Goal: Transaction & Acquisition: Purchase product/service

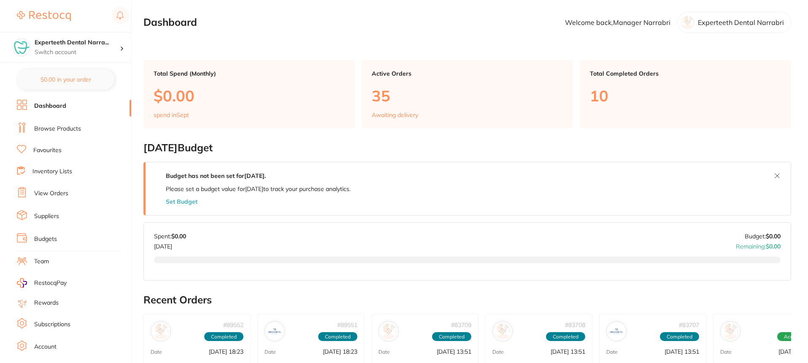
click at [64, 127] on link "Browse Products" at bounding box center [57, 128] width 47 height 8
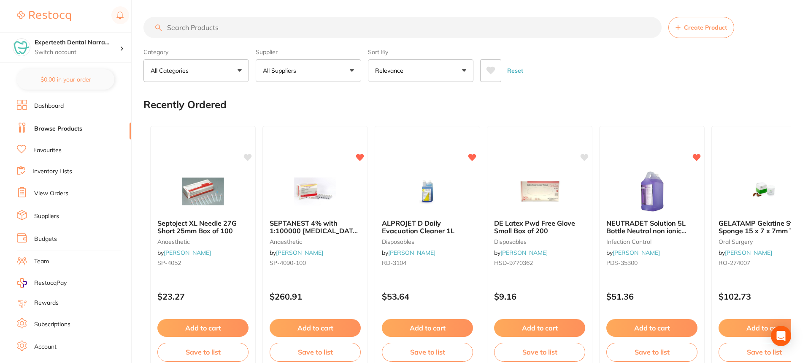
click at [218, 27] on input "search" at bounding box center [402, 27] width 518 height 21
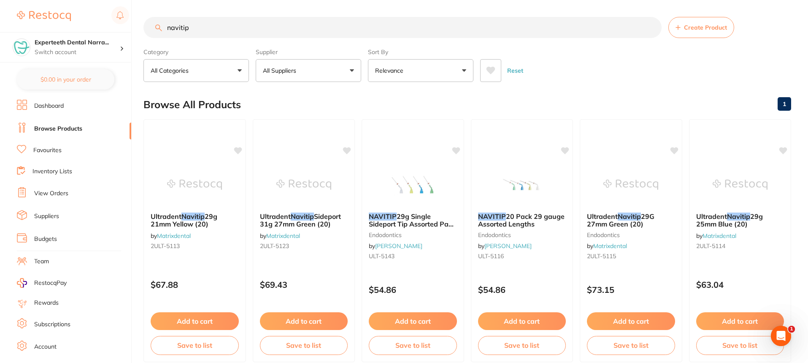
click at [262, 27] on input "navitip" at bounding box center [402, 27] width 518 height 21
type input "navitip 29g"
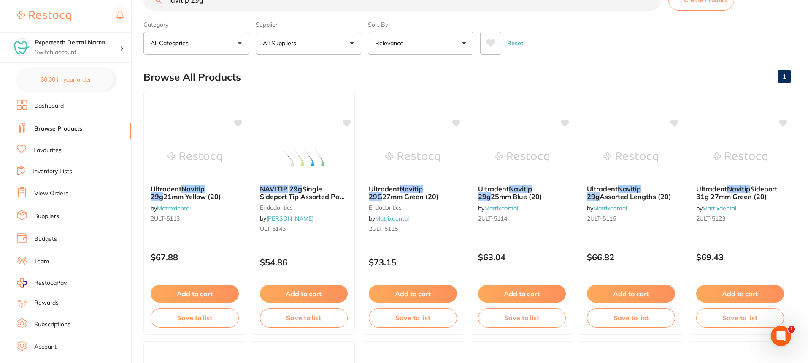
scroll to position [42, 0]
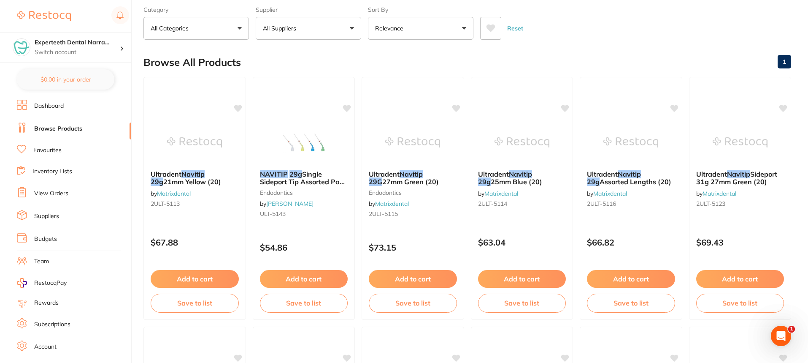
drag, startPoint x: 314, startPoint y: 180, endPoint x: 531, endPoint y: 52, distance: 251.4
click at [531, 52] on div "Browse All Products 1" at bounding box center [467, 62] width 648 height 28
click at [277, 173] on em "NAVITIP" at bounding box center [273, 173] width 28 height 8
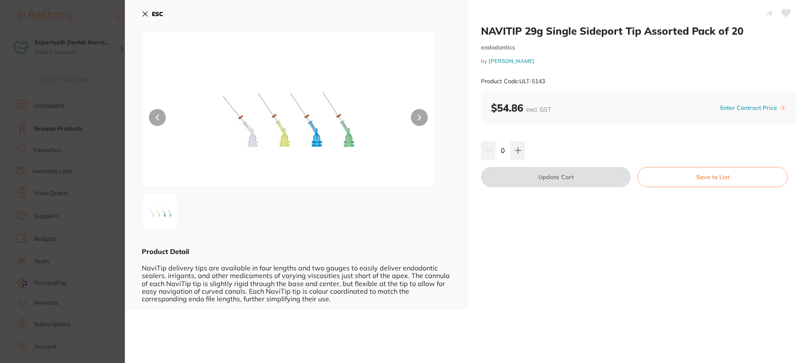
click at [412, 119] on button at bounding box center [419, 117] width 17 height 17
click at [44, 192] on section "NAVITIP 29g Single Sideport Tip Assorted Pack of 20 endodontics by [PERSON_NAME…" at bounding box center [405, 181] width 810 height 363
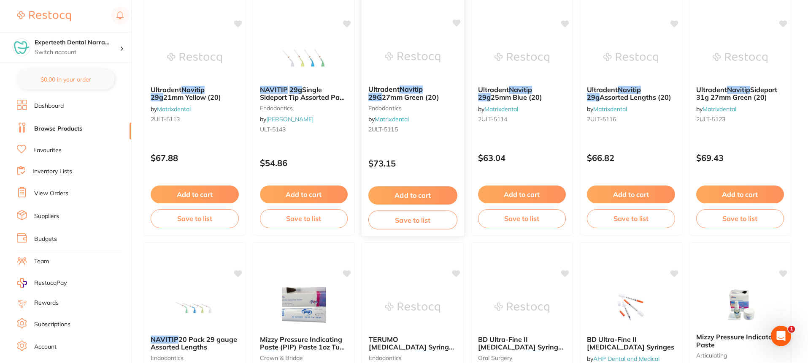
scroll to position [84, 0]
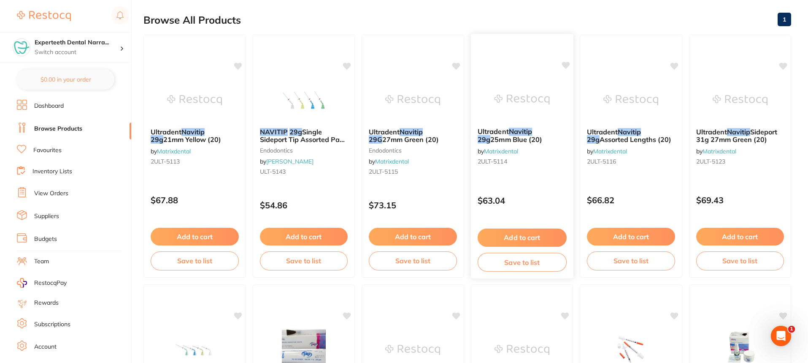
click at [525, 141] on span "25mm Blue (20)" at bounding box center [516, 139] width 52 height 8
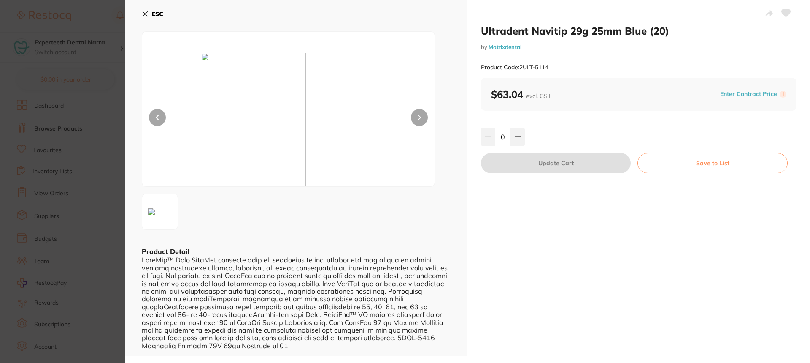
click at [275, 159] on img at bounding box center [289, 119] width 176 height 133
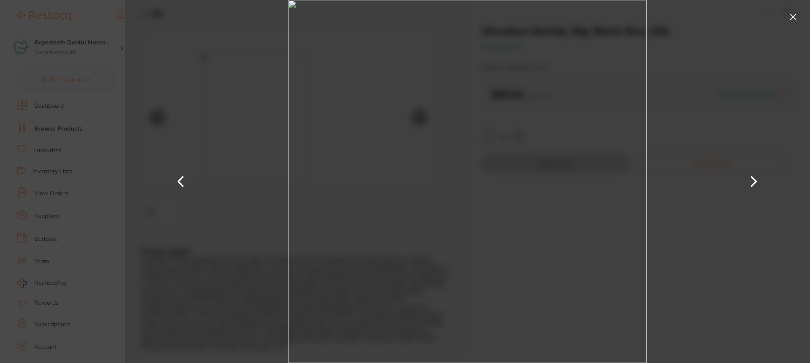
click at [72, 155] on section "Ultradent Navitip 29g 25mm Blue (20) by Matrixdental Product Code: 2ULT-5114 ES…" at bounding box center [405, 181] width 810 height 363
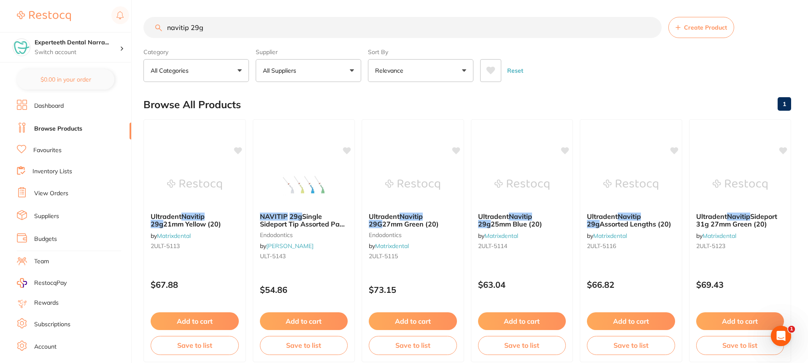
click at [72, 108] on li "Dashboard" at bounding box center [74, 106] width 114 height 13
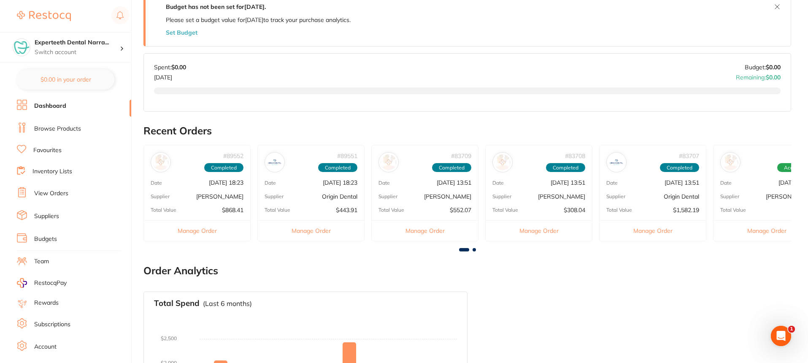
click at [219, 198] on p "[PERSON_NAME]" at bounding box center [219, 196] width 47 height 7
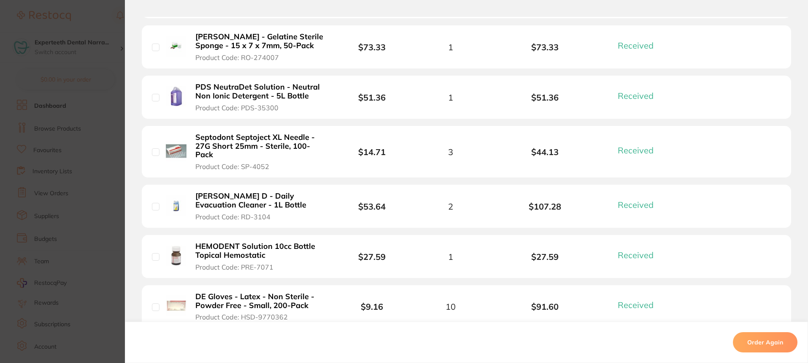
scroll to position [422, 0]
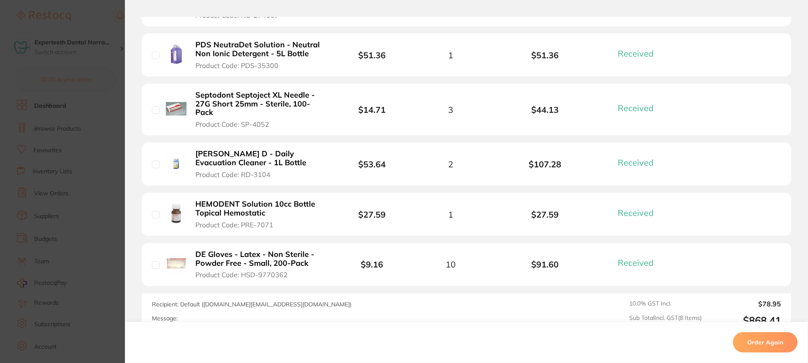
click at [87, 246] on section "Order ID: Restocq- 89552 Order Information 8 Received Completed Order Order Dat…" at bounding box center [404, 181] width 808 height 363
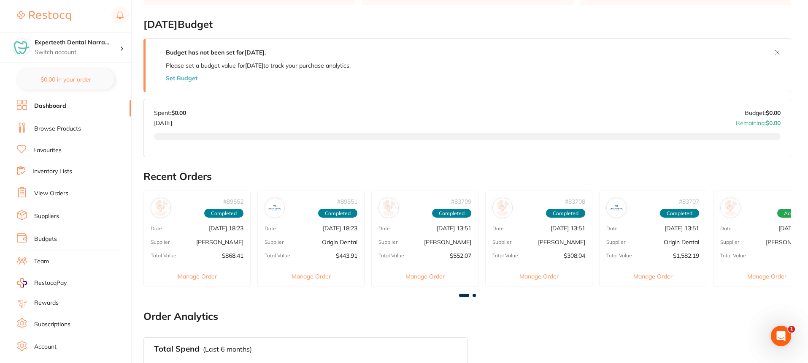
scroll to position [42, 0]
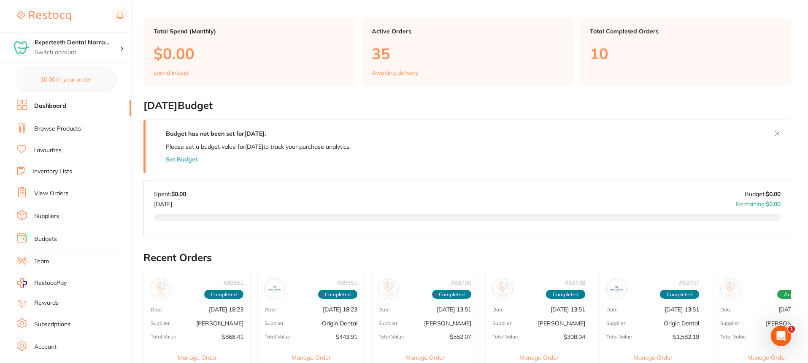
click at [77, 133] on li "Browse Products" at bounding box center [74, 128] width 114 height 13
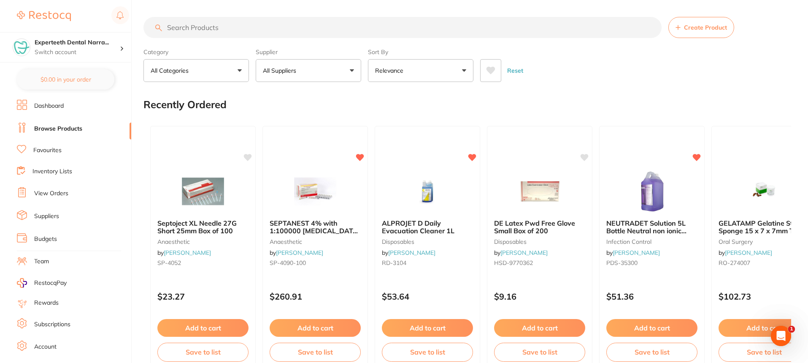
click at [211, 78] on button "All Categories" at bounding box center [196, 70] width 106 height 23
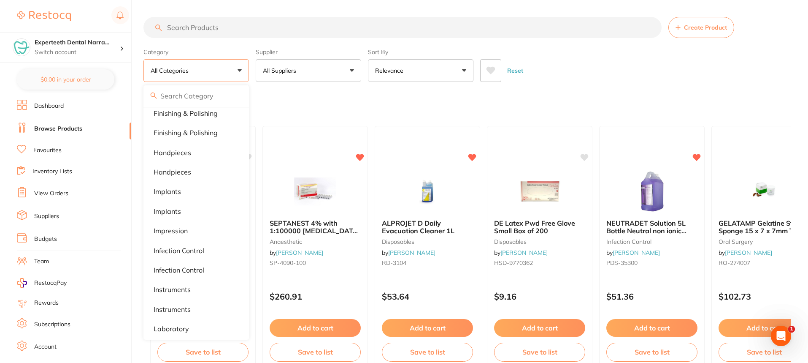
scroll to position [380, 0]
drag, startPoint x: 204, startPoint y: 179, endPoint x: 176, endPoint y: 170, distance: 28.8
click at [176, 170] on p "implants" at bounding box center [167, 172] width 27 height 8
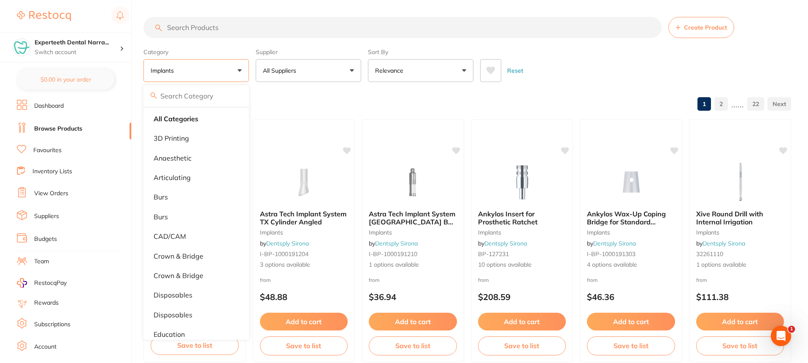
scroll to position [0, 0]
click at [281, 97] on div "Browse All Products 1 2 ...... 22" at bounding box center [467, 104] width 648 height 28
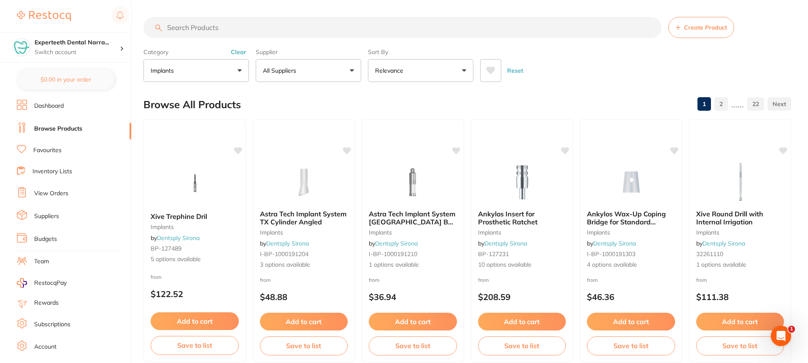
click at [195, 72] on button "implants" at bounding box center [196, 70] width 106 height 23
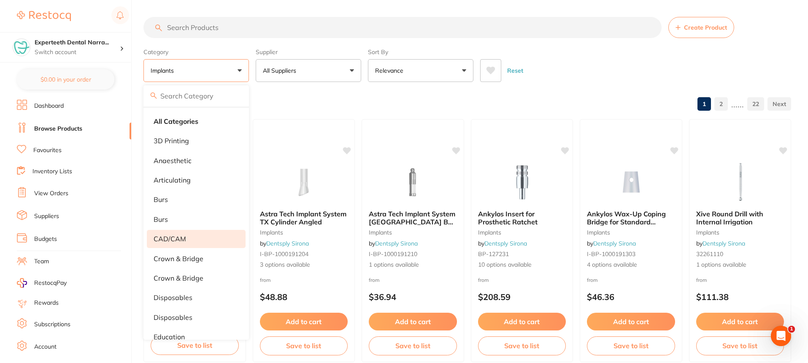
click at [179, 235] on p "CAD/CAM" at bounding box center [170, 239] width 32 height 8
click at [310, 107] on div "Browse All Products 1 2 ...... 24" at bounding box center [467, 104] width 648 height 28
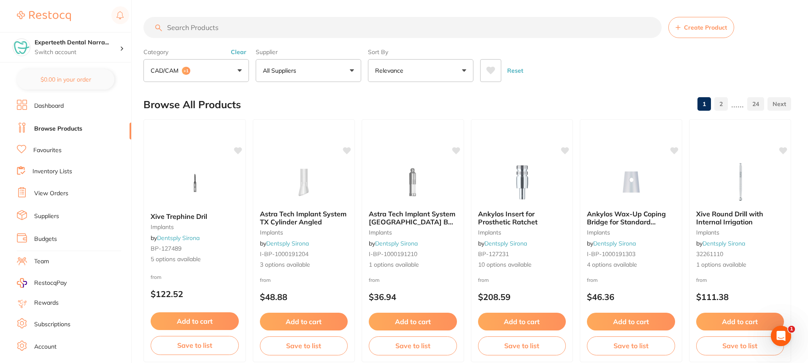
click at [146, 54] on label "Category" at bounding box center [196, 52] width 106 height 8
click at [207, 73] on button "CAD/CAM +1" at bounding box center [196, 70] width 106 height 23
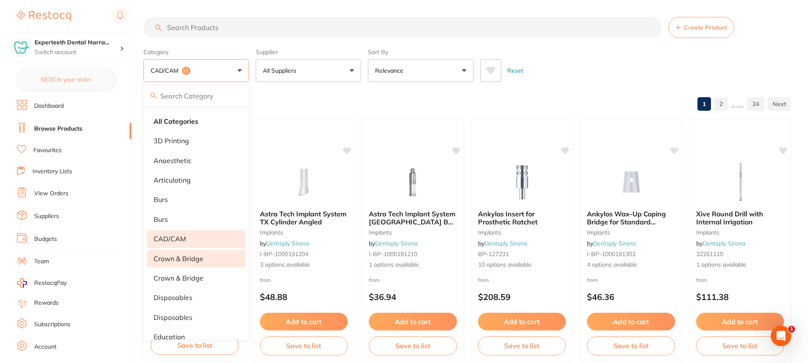
click at [179, 261] on p "crown & bridge" at bounding box center [179, 258] width 50 height 8
click at [217, 239] on li "CAD/CAM" at bounding box center [196, 239] width 99 height 18
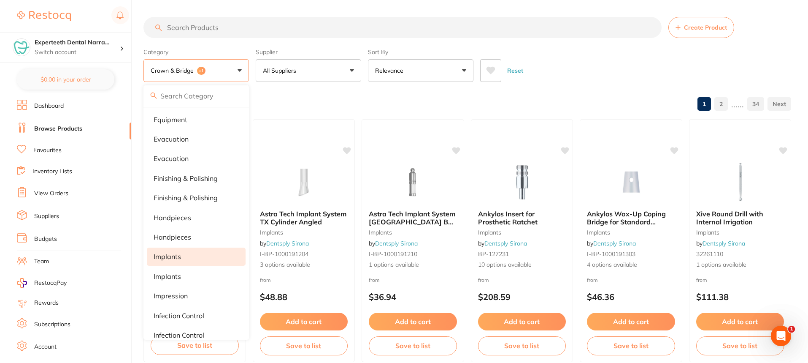
click at [182, 254] on li "implants" at bounding box center [196, 256] width 99 height 18
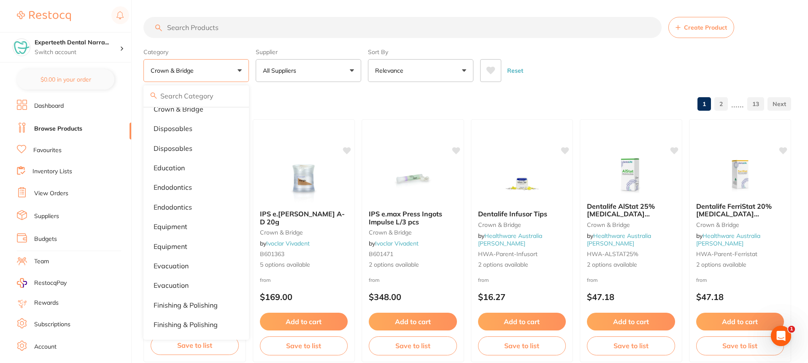
click at [308, 96] on div "Browse All Products 1 2 ...... 13" at bounding box center [467, 104] width 648 height 28
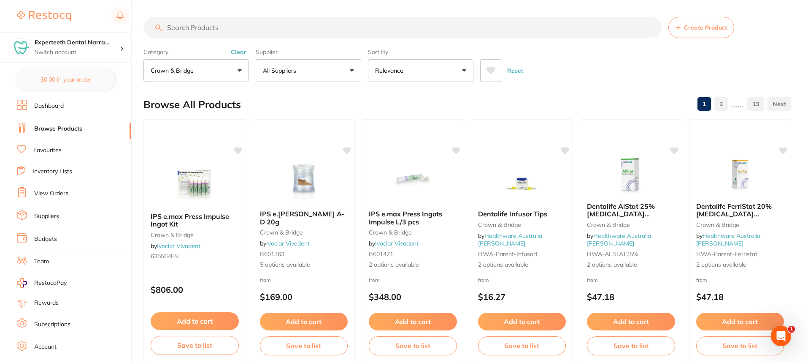
drag, startPoint x: 298, startPoint y: 216, endPoint x: 500, endPoint y: 88, distance: 239.0
click at [286, 234] on small "crown & bridge" at bounding box center [303, 232] width 89 height 7
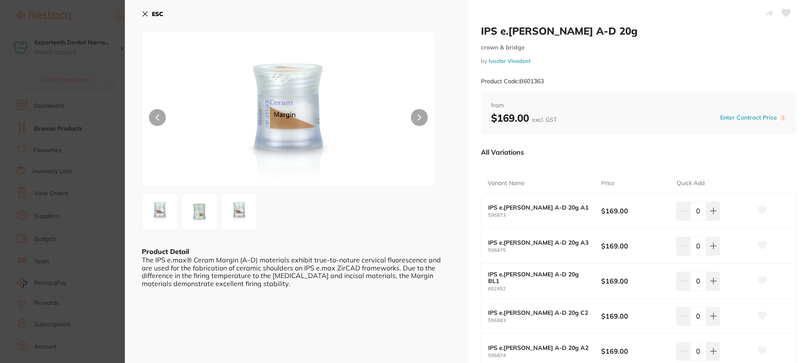
click at [194, 222] on img at bounding box center [199, 211] width 30 height 30
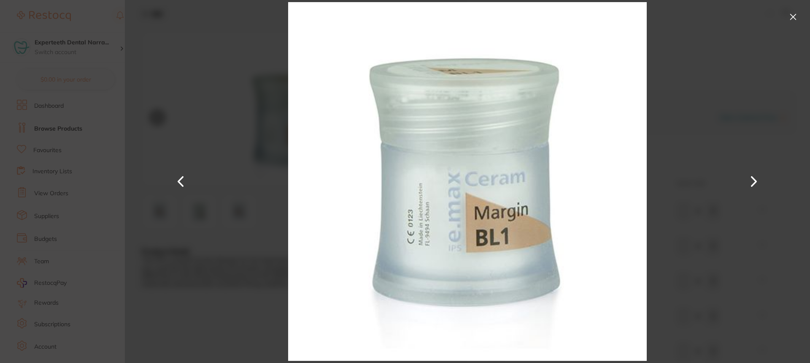
click at [232, 229] on div at bounding box center [467, 181] width 685 height 363
click at [794, 11] on button at bounding box center [794, 17] width 14 height 14
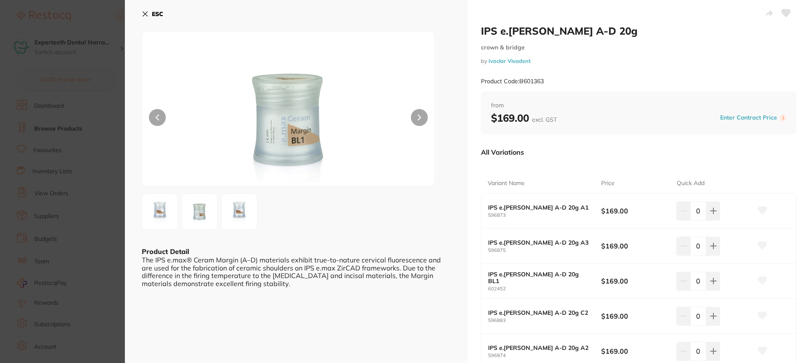
click at [62, 194] on section "IPS e.[PERSON_NAME] A-D 20g crown & bridge by Ivoclar Vivadent Product Code: B6…" at bounding box center [405, 181] width 810 height 363
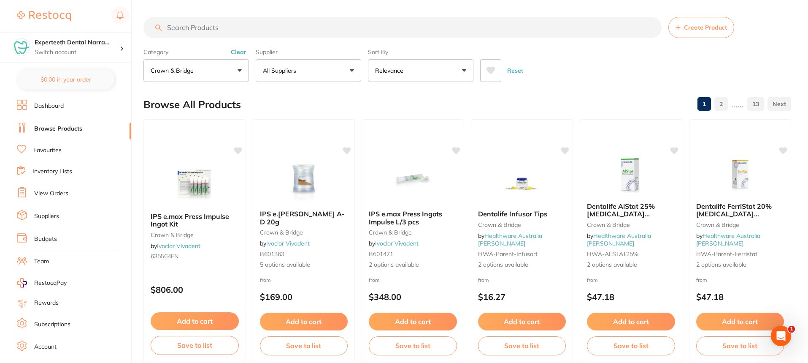
click at [232, 27] on input "search" at bounding box center [402, 27] width 518 height 21
click at [246, 49] on button "Clear" at bounding box center [238, 52] width 21 height 8
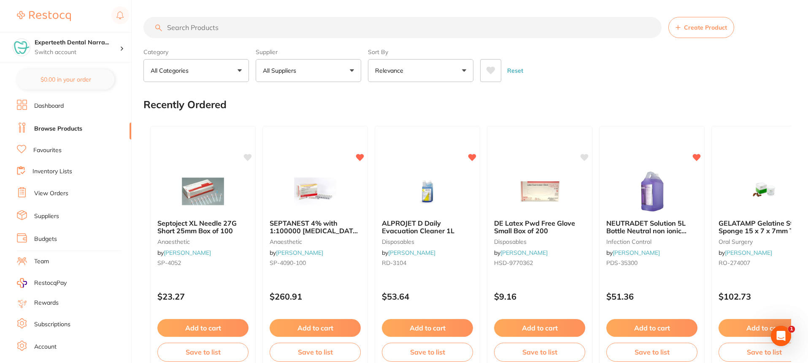
click at [240, 34] on input "search" at bounding box center [402, 27] width 518 height 21
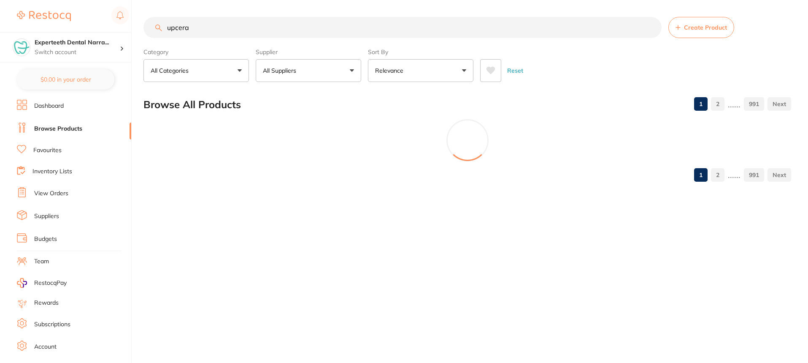
type input "upcera"
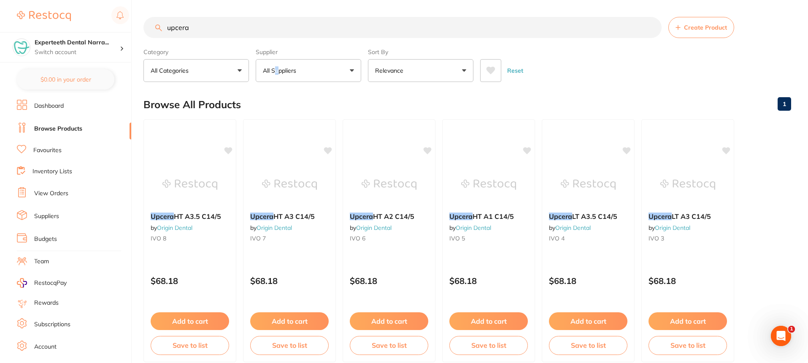
click at [278, 68] on p "All Suppliers" at bounding box center [281, 70] width 37 height 8
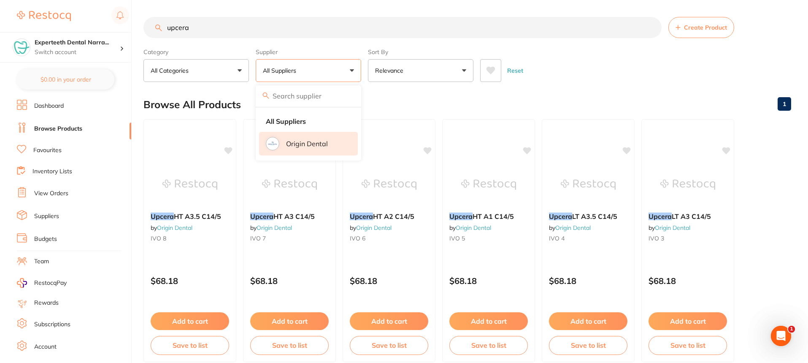
click at [287, 141] on p "Origin Dental" at bounding box center [307, 144] width 42 height 8
drag, startPoint x: 209, startPoint y: 29, endPoint x: 18, endPoint y: 21, distance: 190.9
click at [20, 23] on div "$108.90 Experteeth Dental Narra... Switch account Narrabri Dental Care Expertee…" at bounding box center [404, 181] width 808 height 363
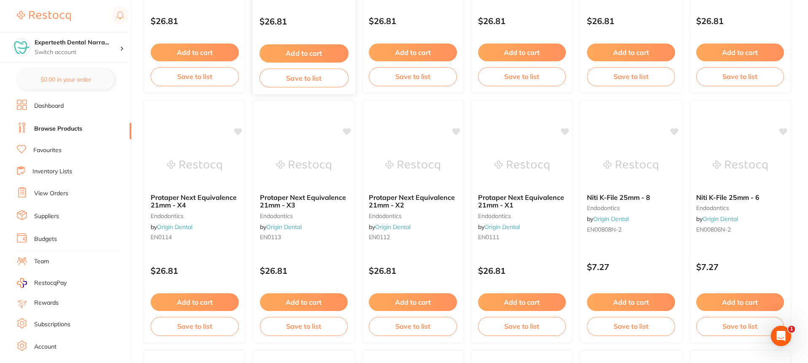
scroll to position [1013, 0]
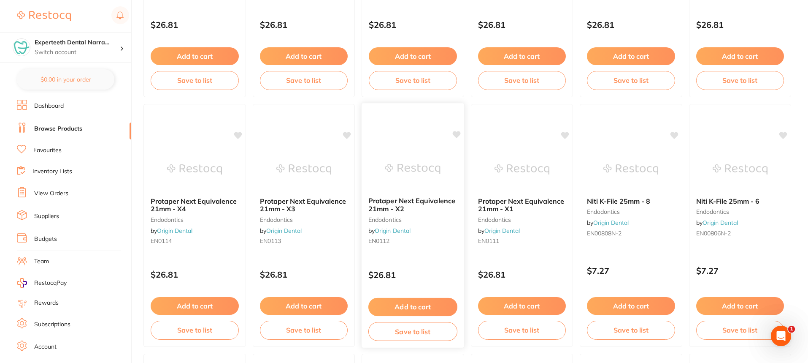
click at [433, 210] on b "Protaper Next Equivalence 21mm - X2" at bounding box center [412, 205] width 89 height 16
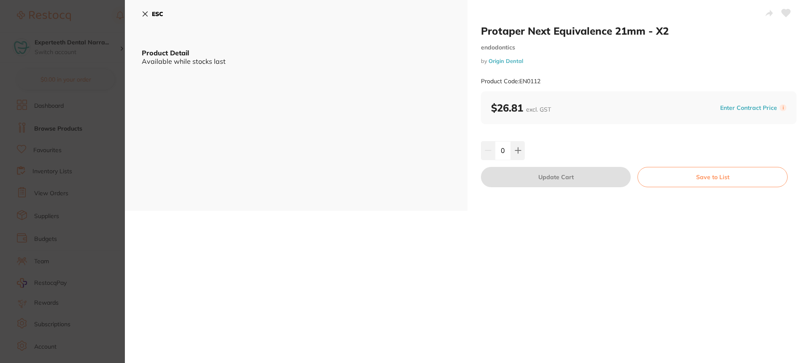
click at [143, 8] on button "ESC" at bounding box center [153, 14] width 22 height 14
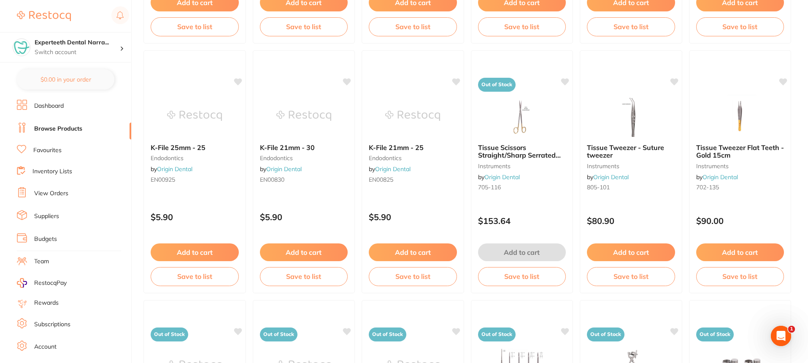
scroll to position [1983, 0]
